Goal: Find specific page/section: Find specific page/section

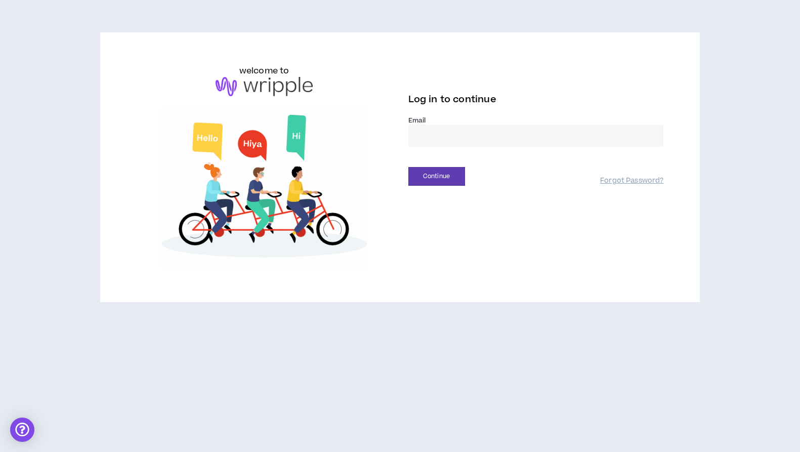
click at [533, 135] on input "email" at bounding box center [536, 136] width 256 height 22
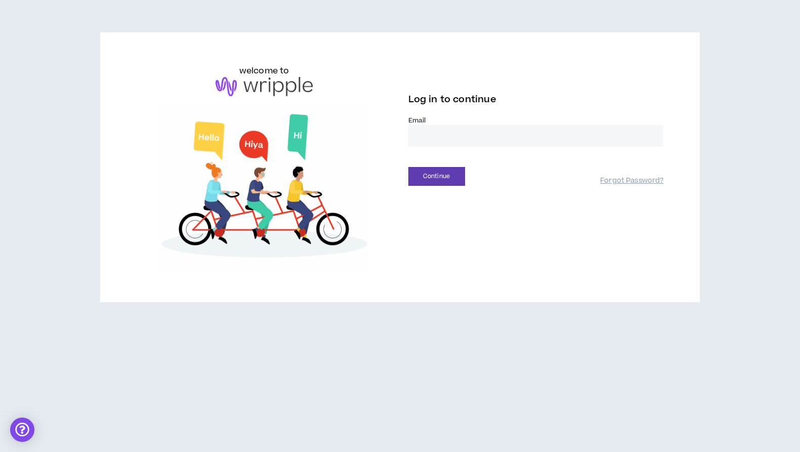
type input "**********"
click at [430, 175] on button "Continue" at bounding box center [436, 176] width 57 height 19
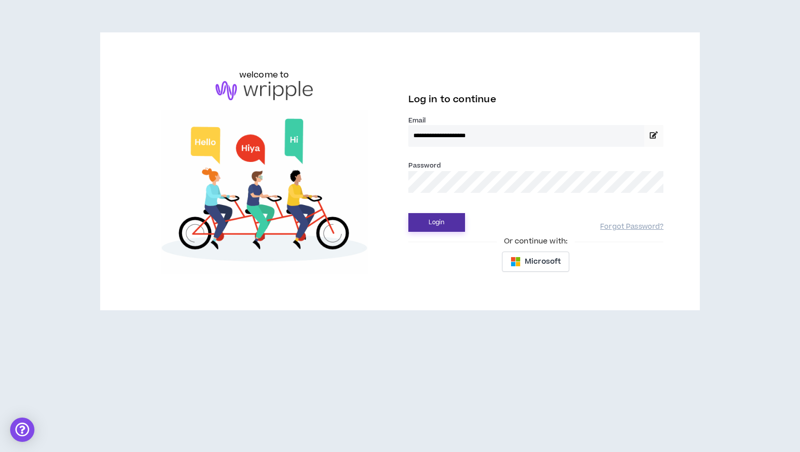
click at [441, 220] on button "Login" at bounding box center [436, 222] width 57 height 19
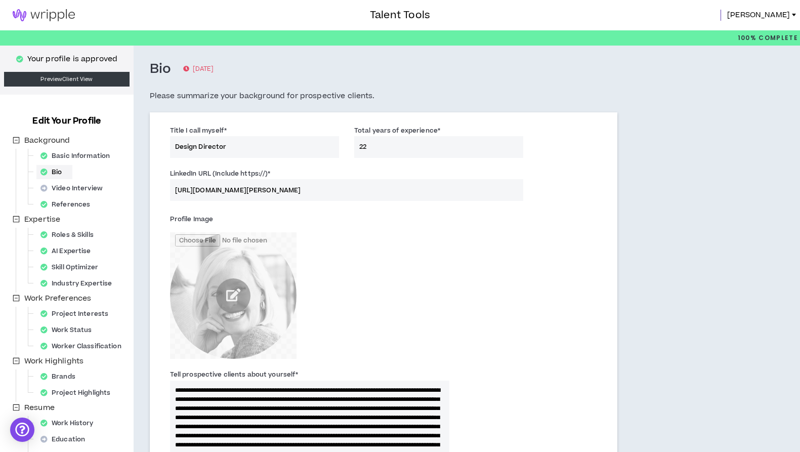
click at [52, 17] on img at bounding box center [44, 15] width 88 height 12
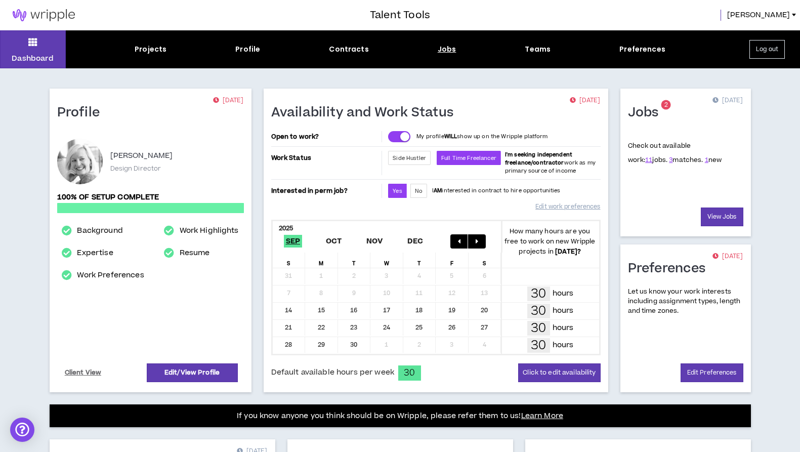
click at [446, 50] on div "Jobs" at bounding box center [447, 49] width 19 height 11
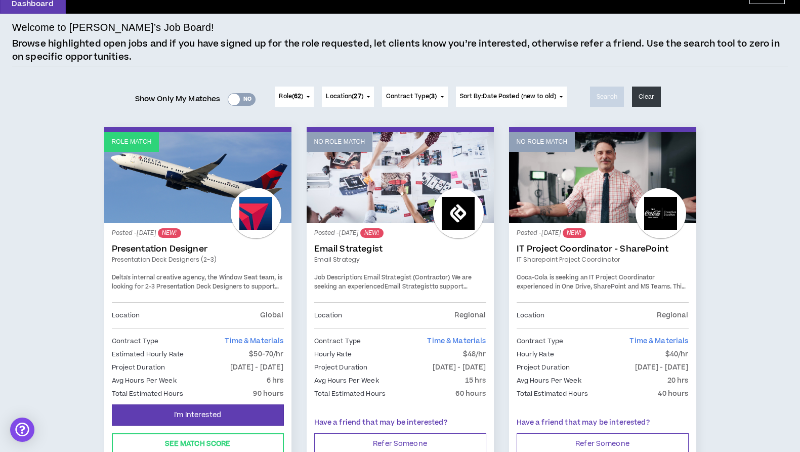
scroll to position [57, 0]
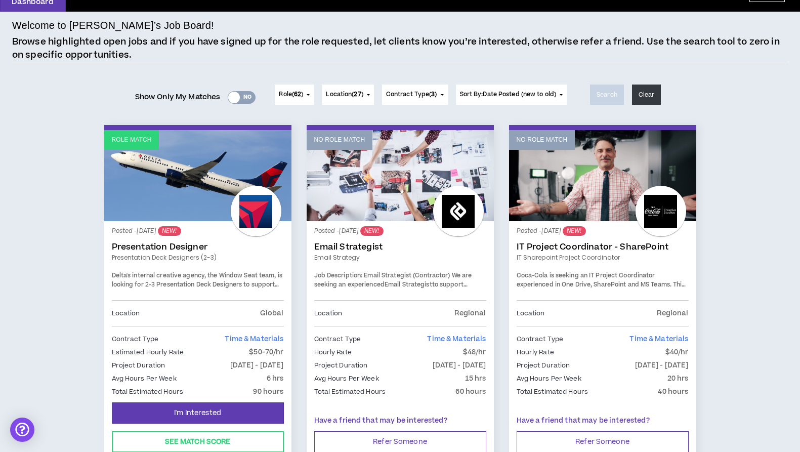
click at [147, 199] on link "Role Match" at bounding box center [197, 175] width 187 height 91
